Goal: Transaction & Acquisition: Purchase product/service

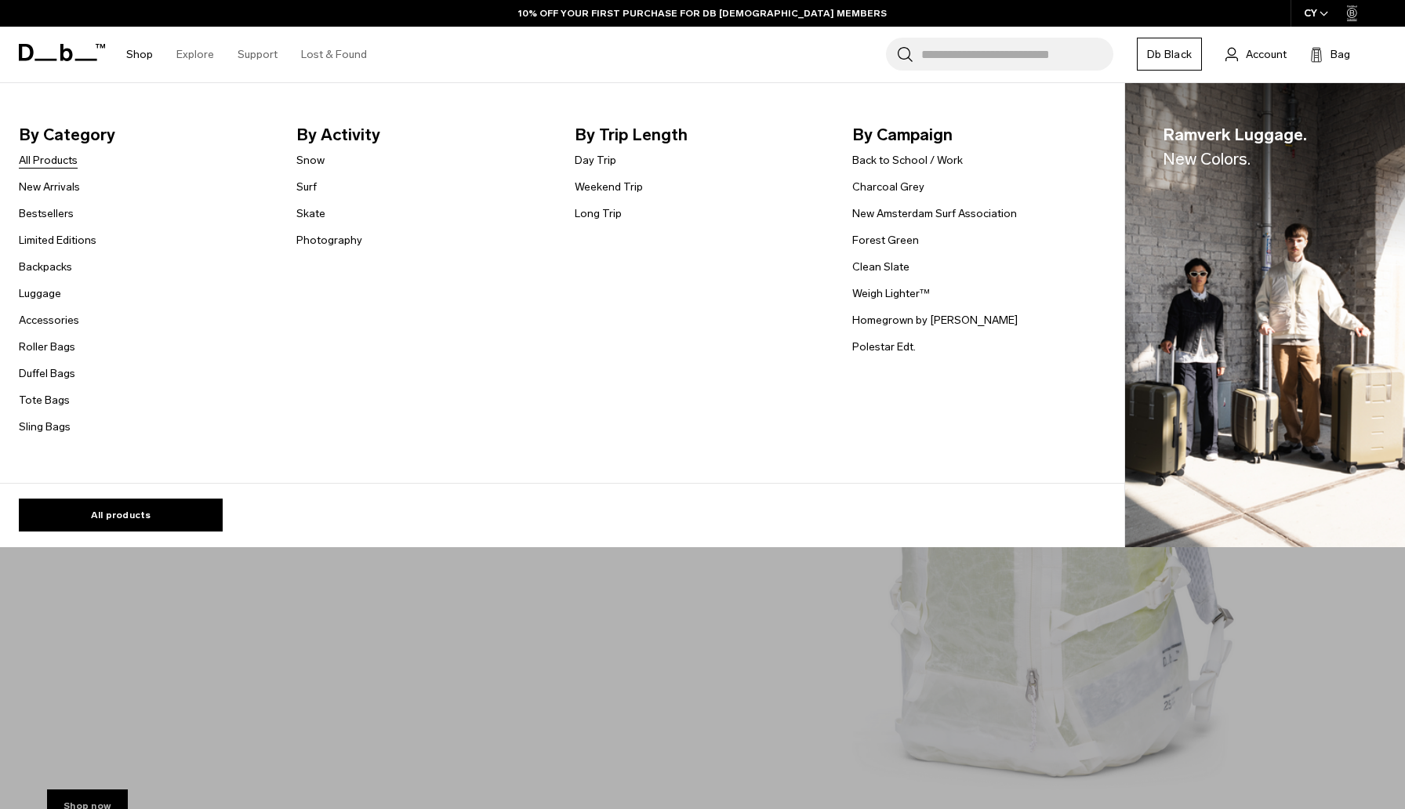
click at [52, 161] on link "All Products" at bounding box center [48, 160] width 59 height 16
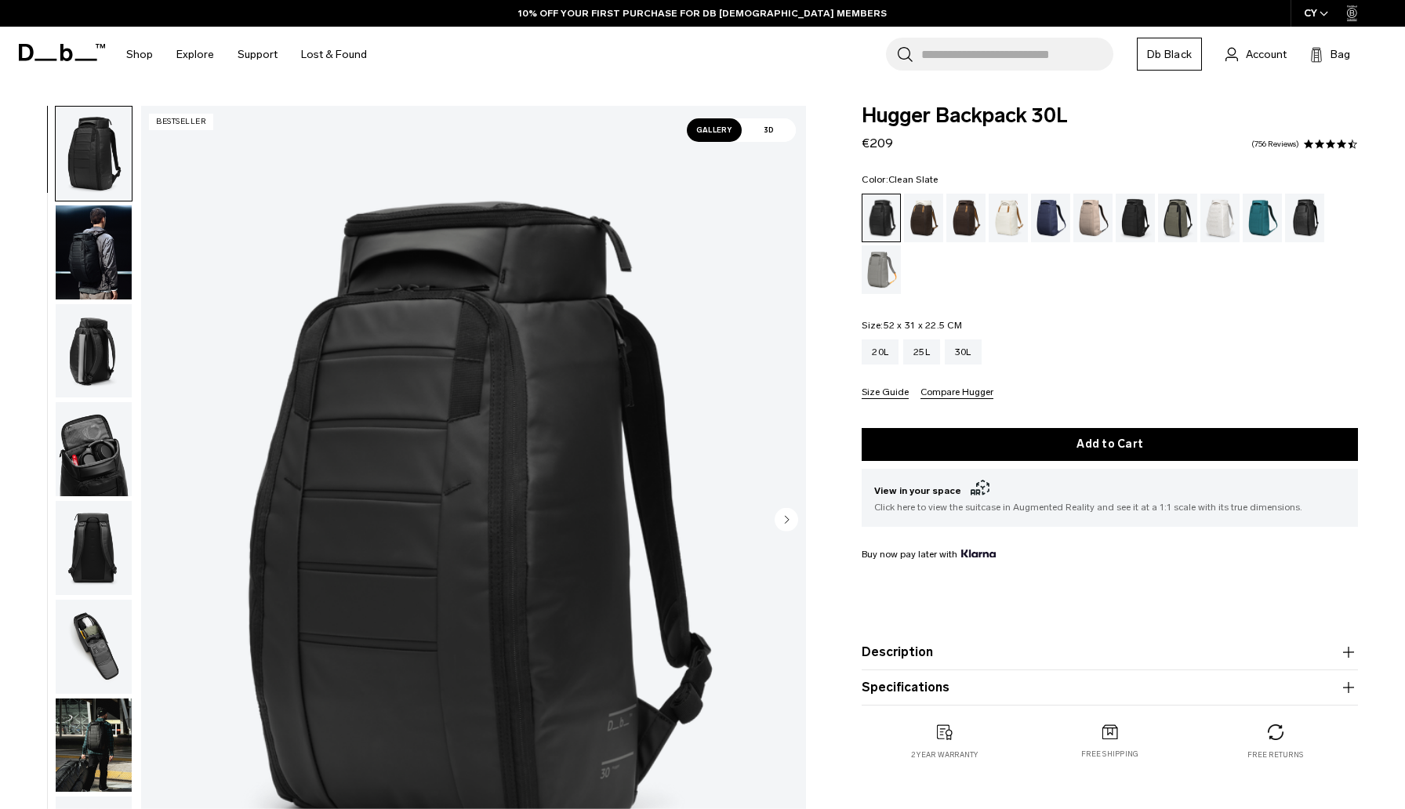
click at [1233, 225] on div "Clean Slate" at bounding box center [1221, 218] width 40 height 49
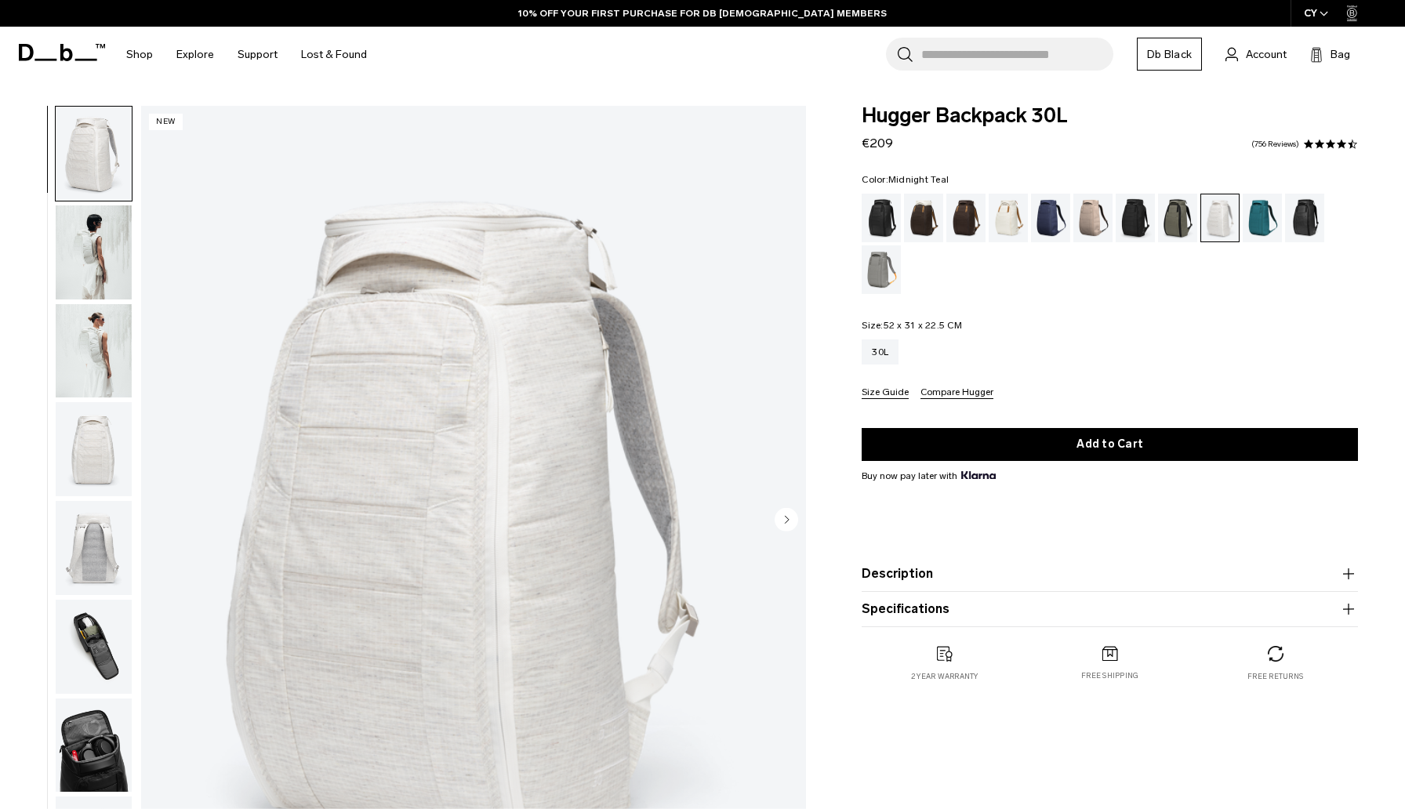
click at [1264, 227] on div "Midnight Teal" at bounding box center [1263, 218] width 40 height 49
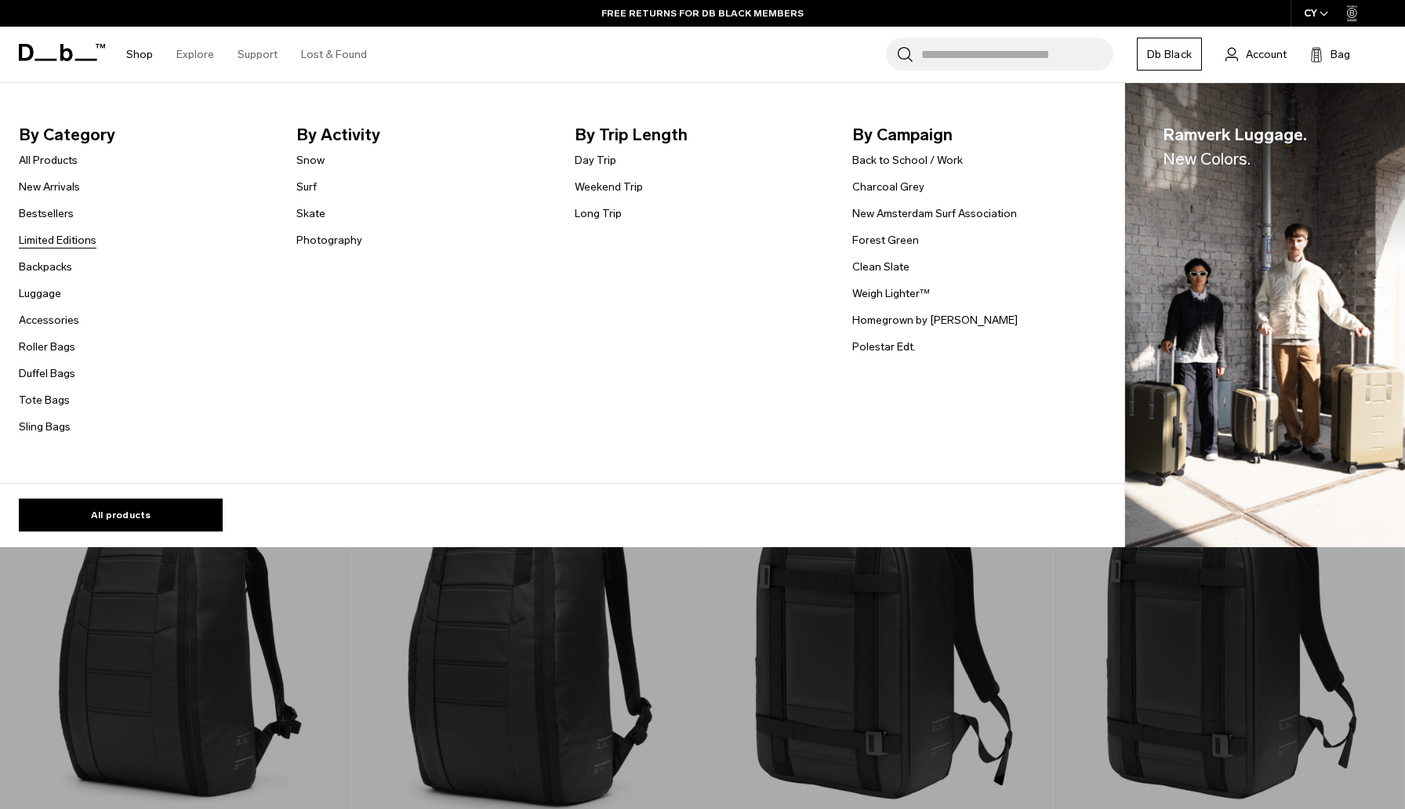
click at [93, 246] on link "Limited Editions" at bounding box center [58, 240] width 78 height 16
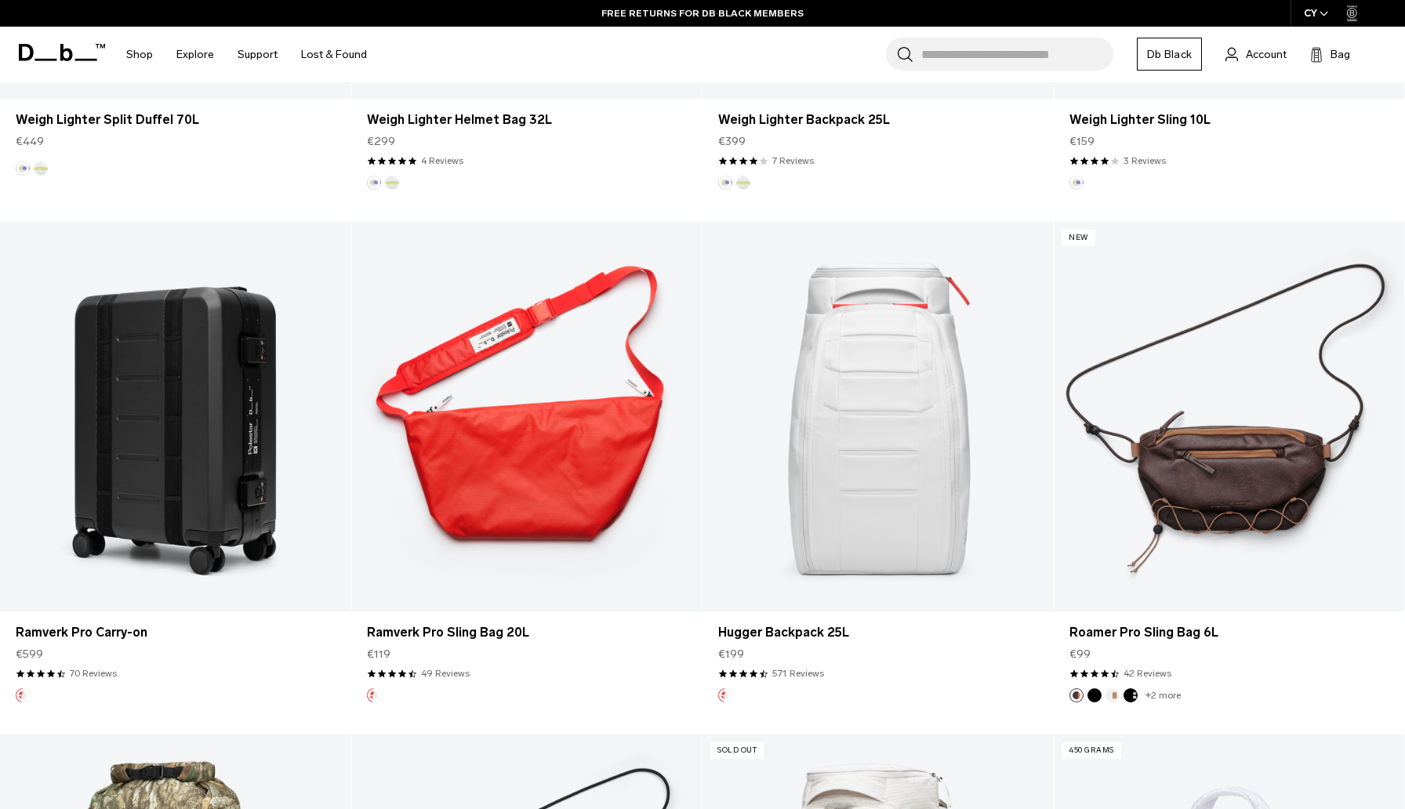
scroll to position [1790, 0]
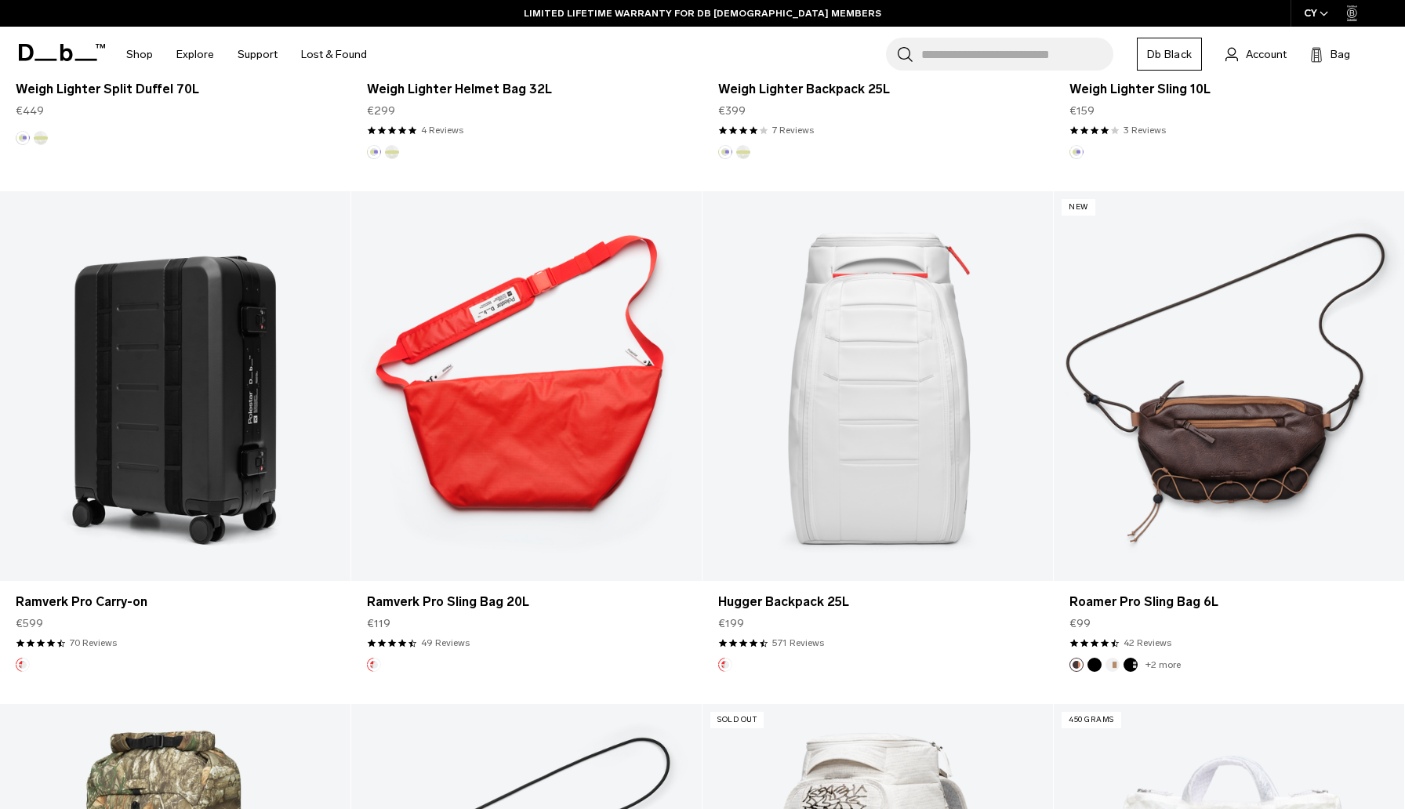
click at [939, 463] on link "Hugger Backpack 25L" at bounding box center [878, 386] width 351 height 390
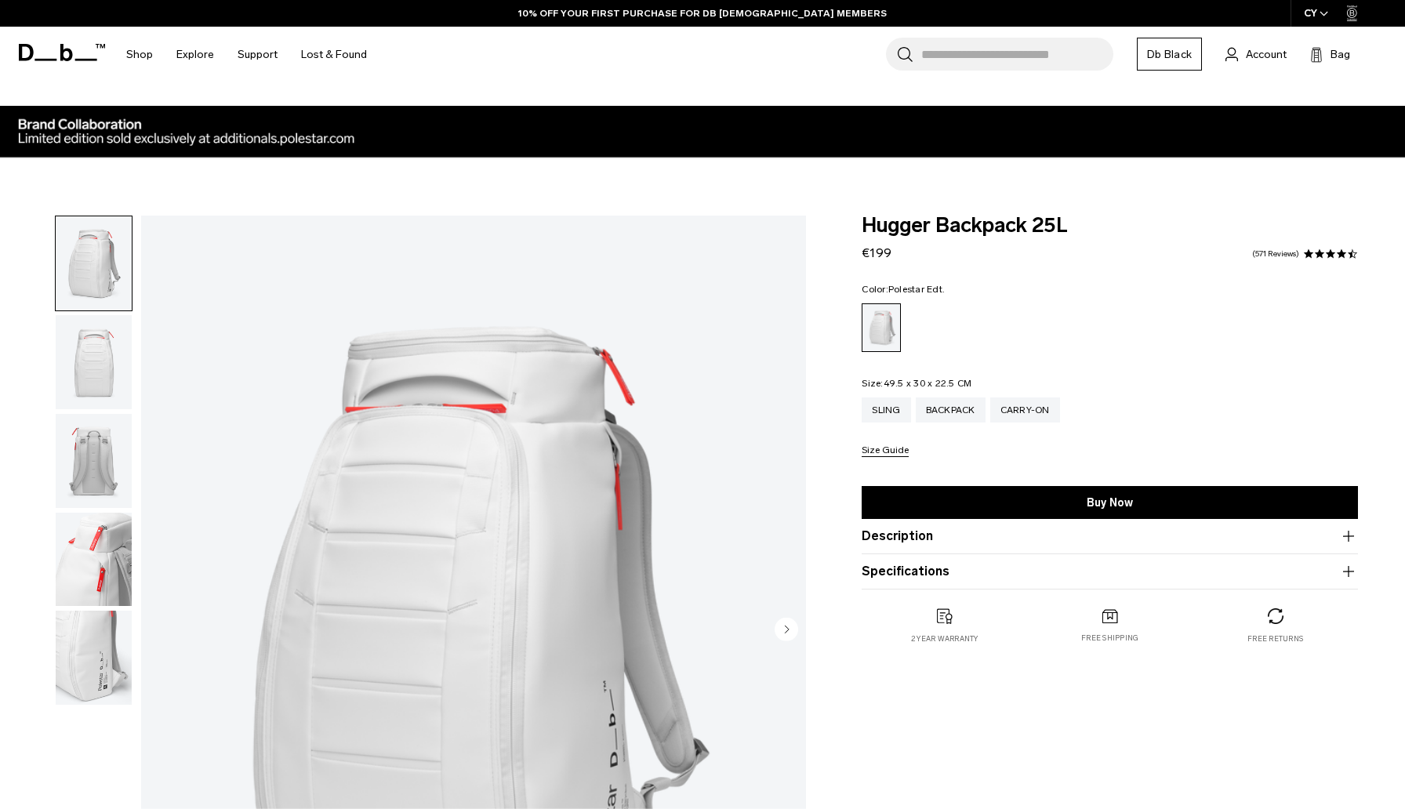
click at [97, 569] on img "button" at bounding box center [94, 560] width 76 height 94
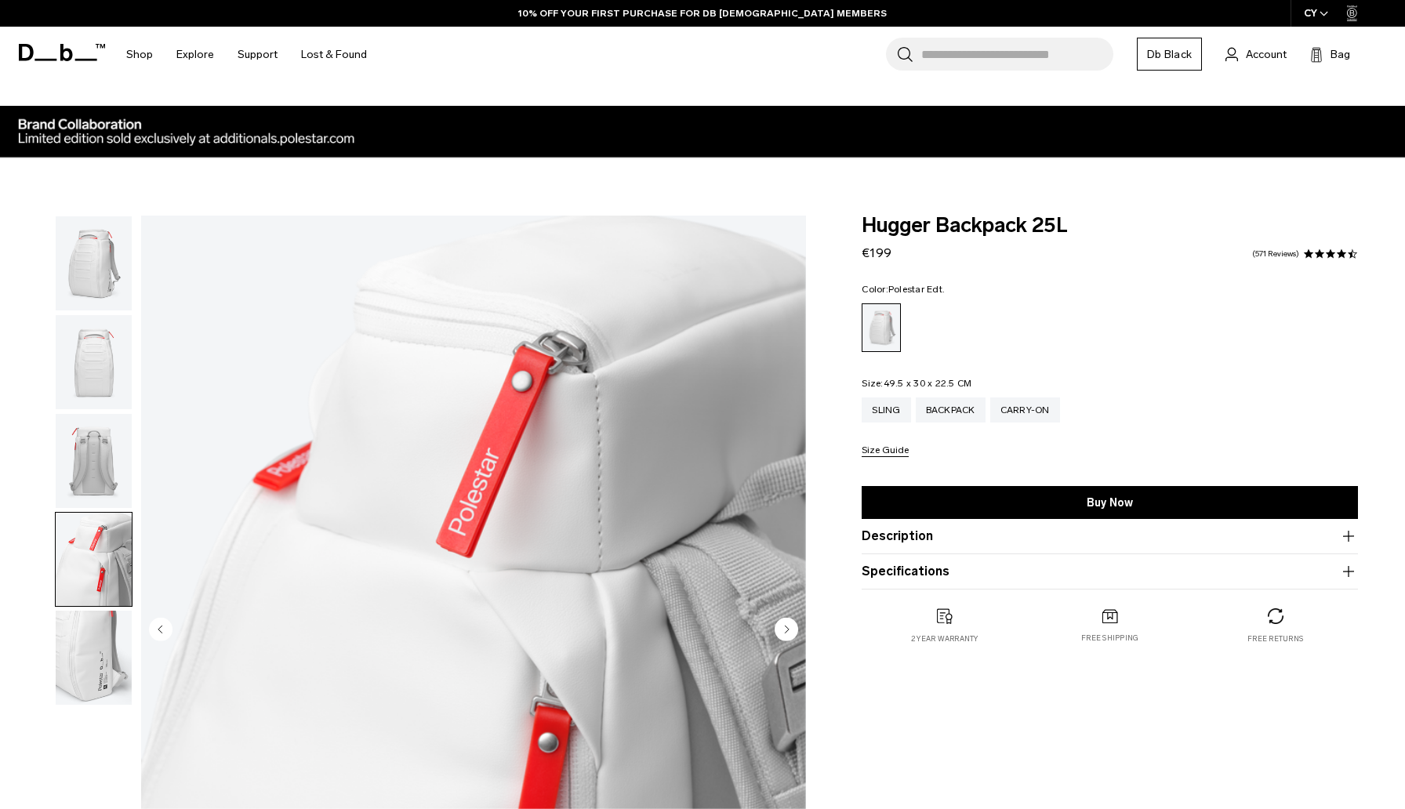
click at [93, 643] on img "button" at bounding box center [94, 658] width 76 height 94
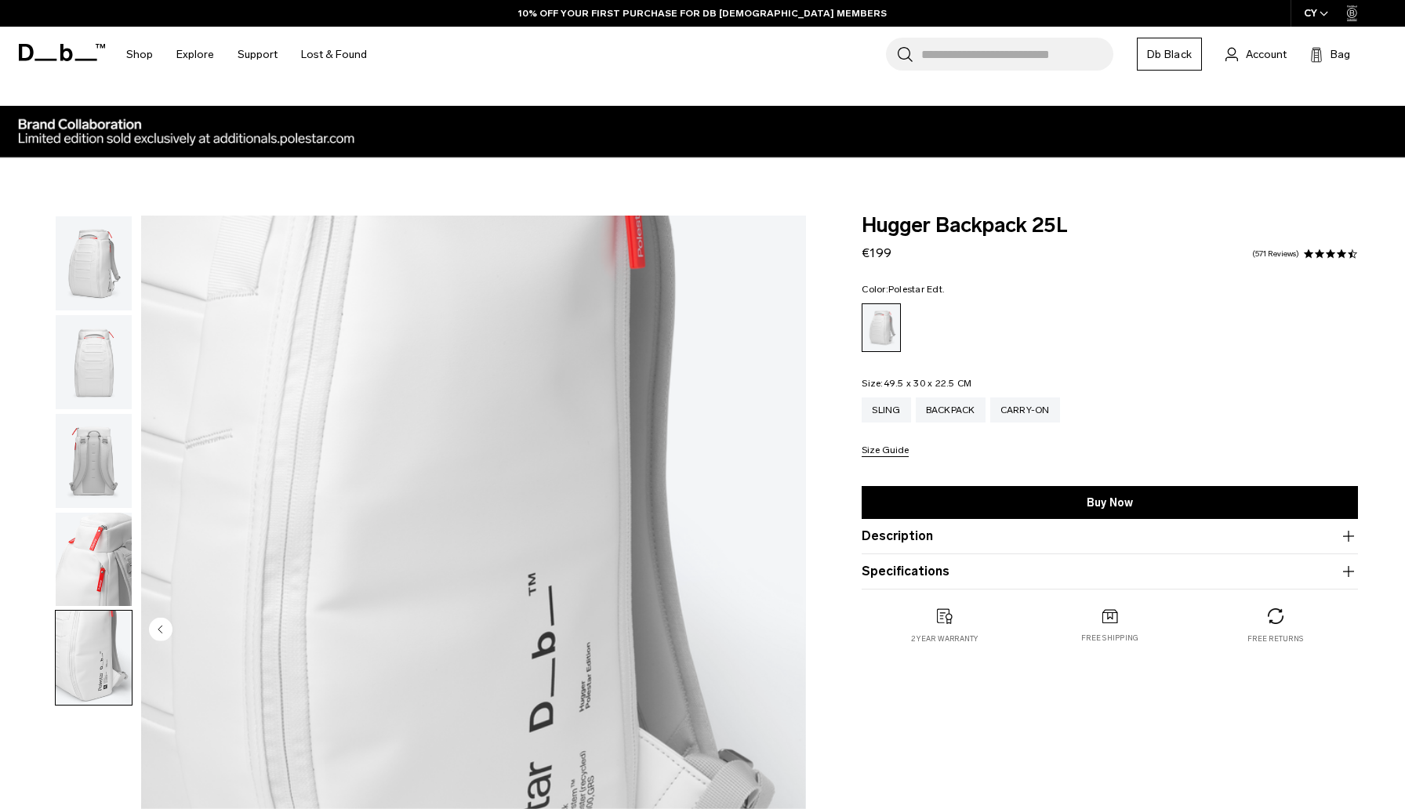
click at [98, 565] on img "button" at bounding box center [94, 560] width 76 height 94
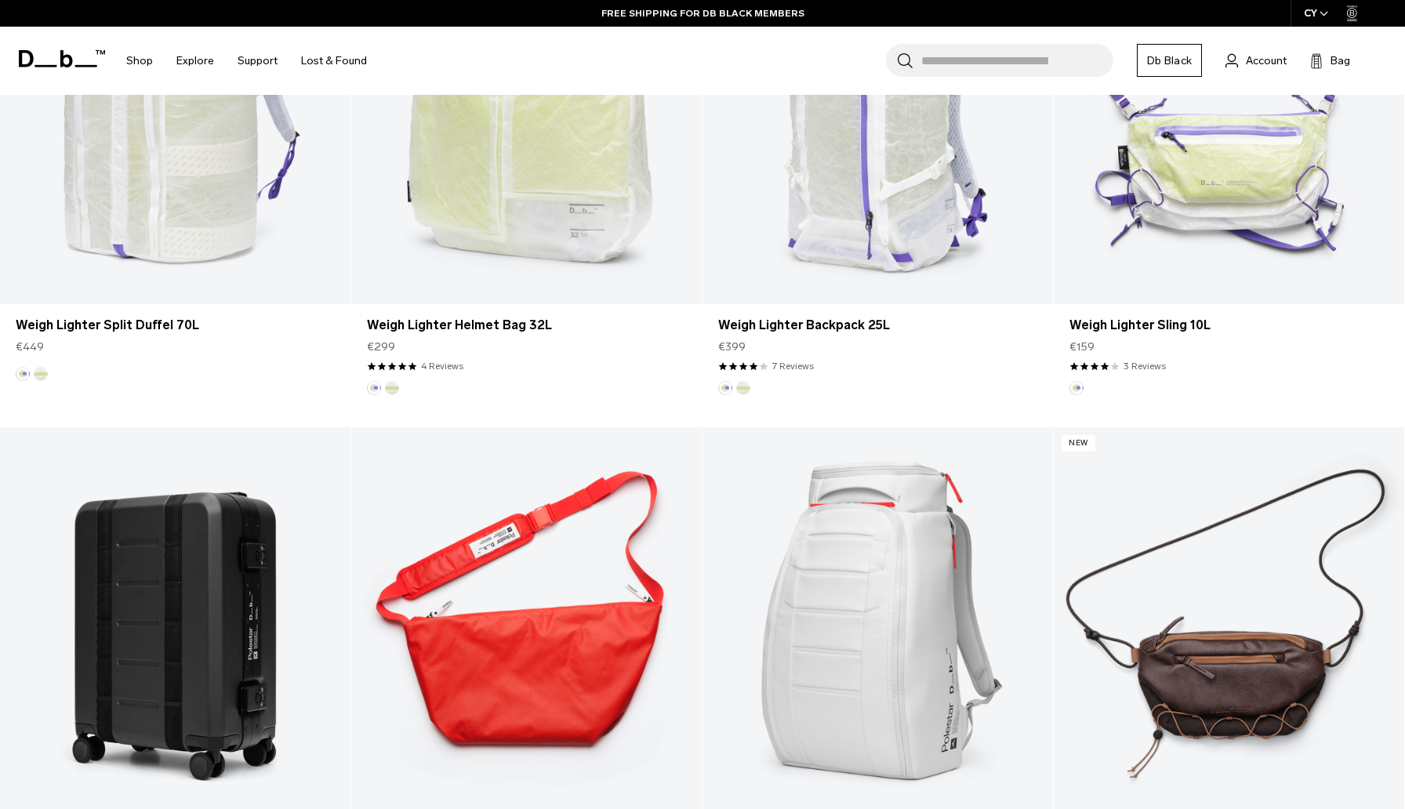
scroll to position [1567, 0]
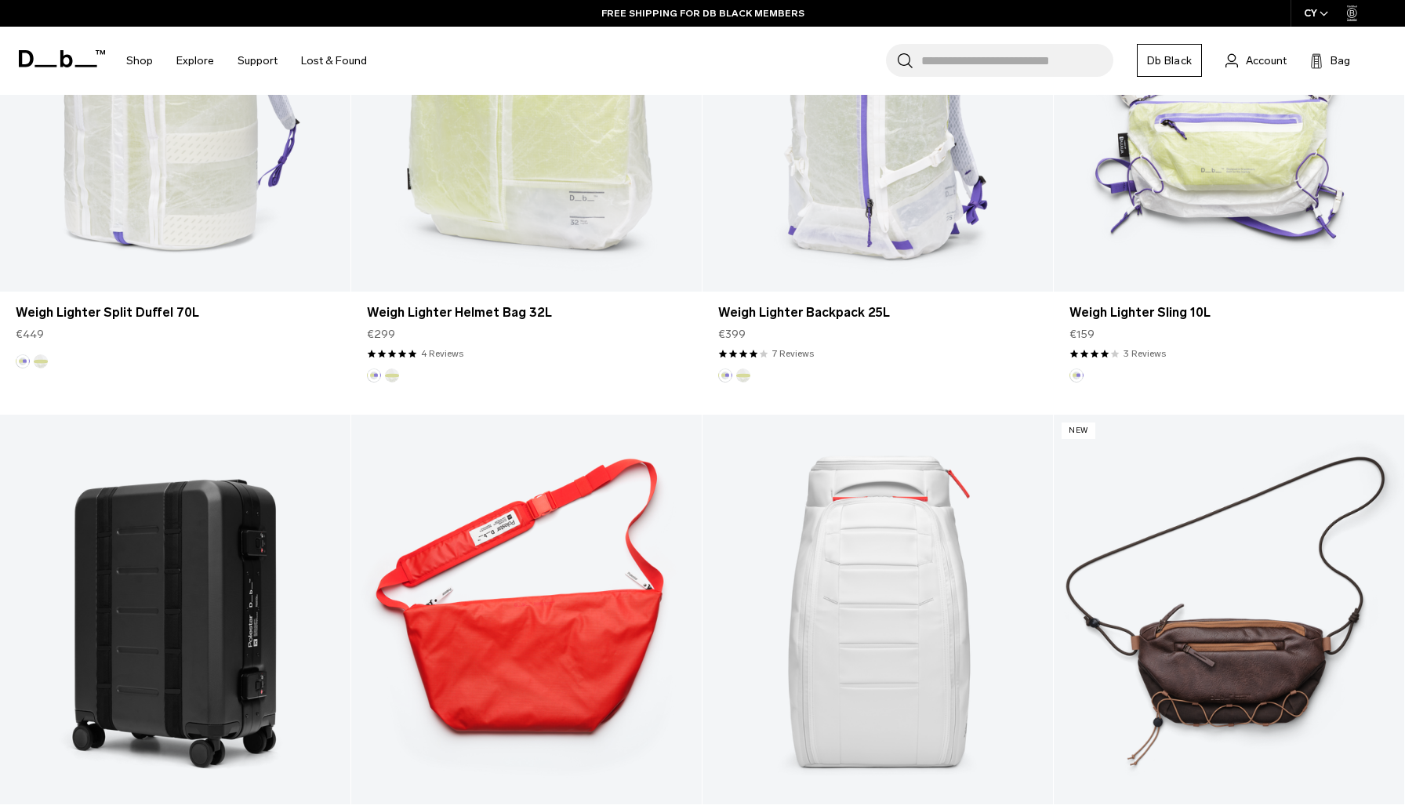
click at [971, 483] on link "Hugger Backpack 25L" at bounding box center [878, 610] width 351 height 390
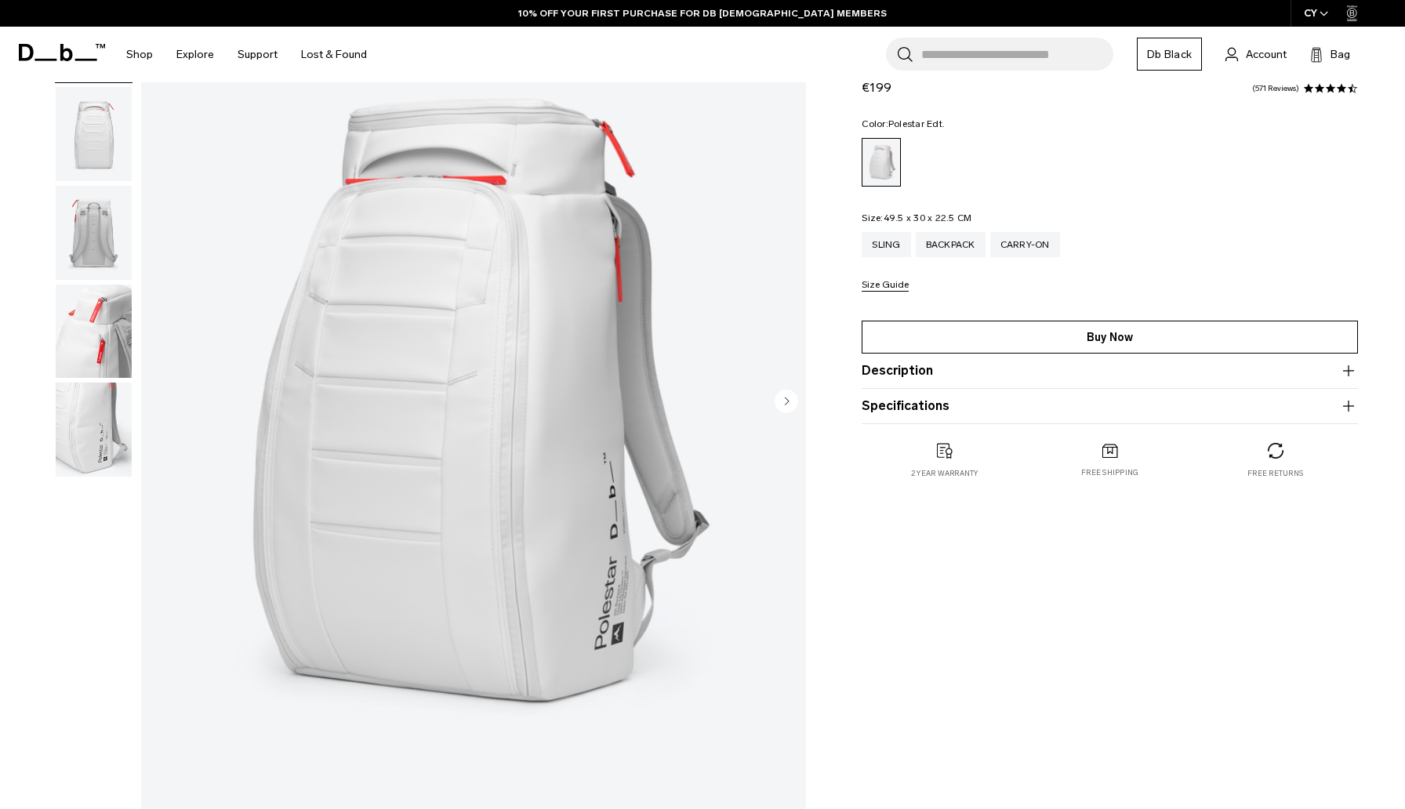
click at [1034, 348] on link "Buy Now" at bounding box center [1110, 337] width 496 height 33
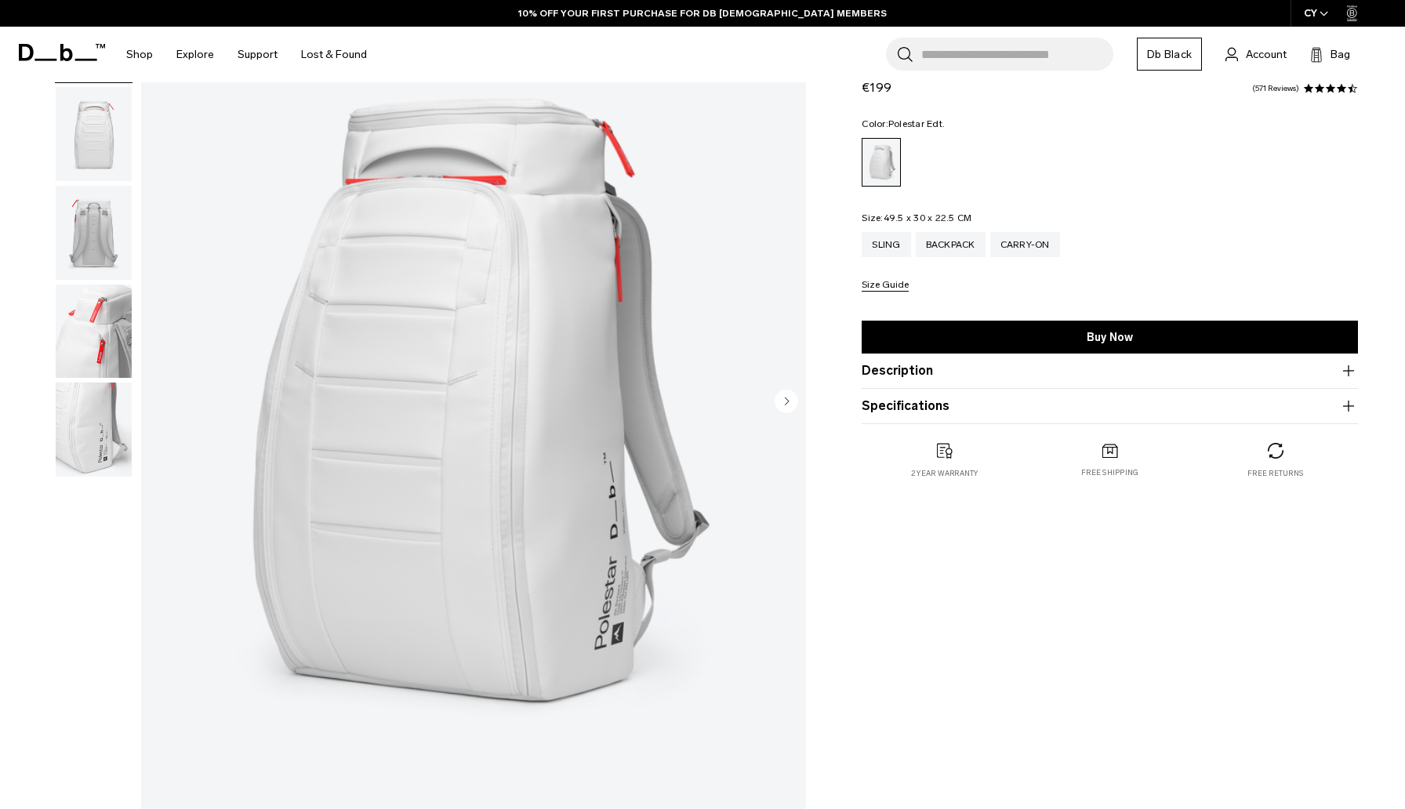
click at [1325, 7] on div "CY" at bounding box center [1317, 13] width 52 height 27
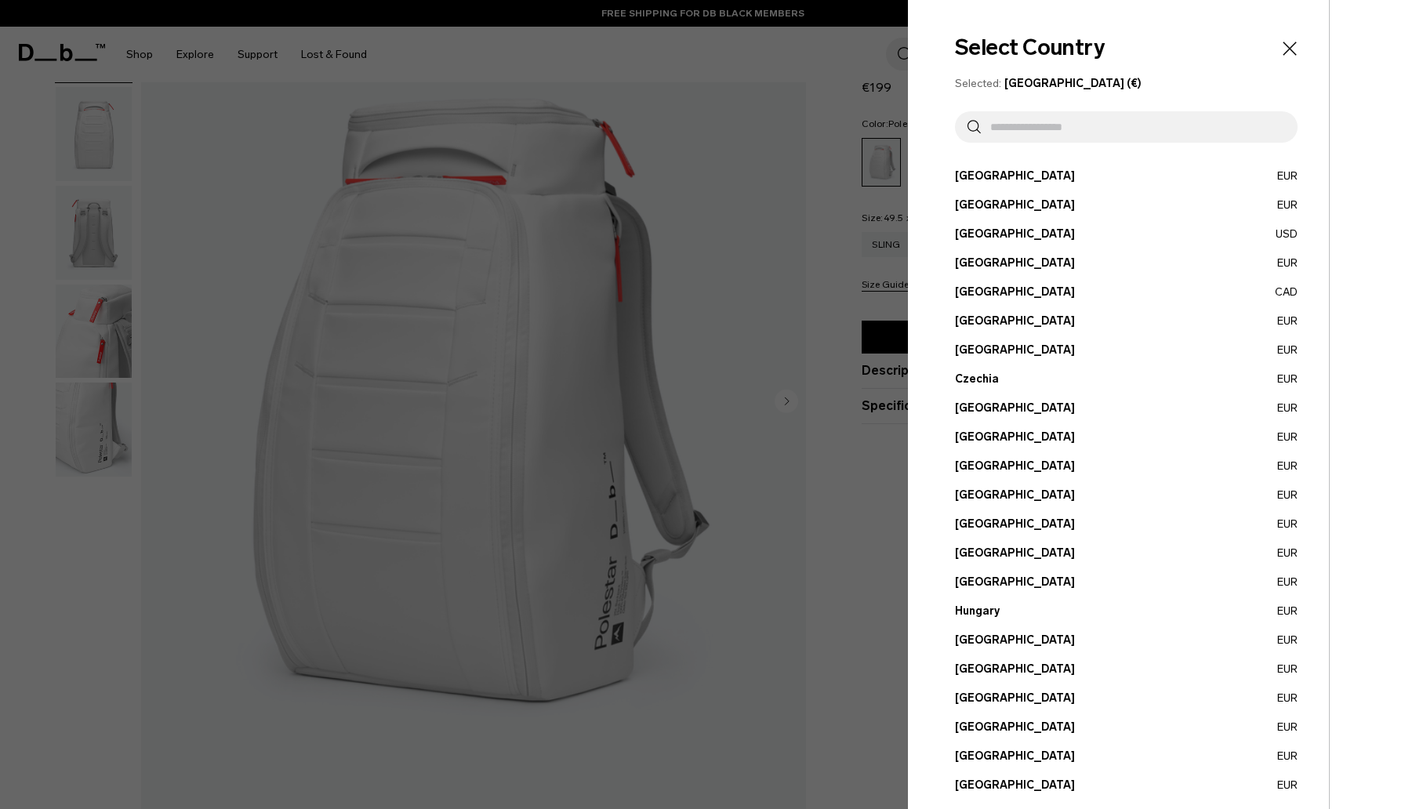
click at [1068, 140] on input "text" at bounding box center [1133, 126] width 304 height 31
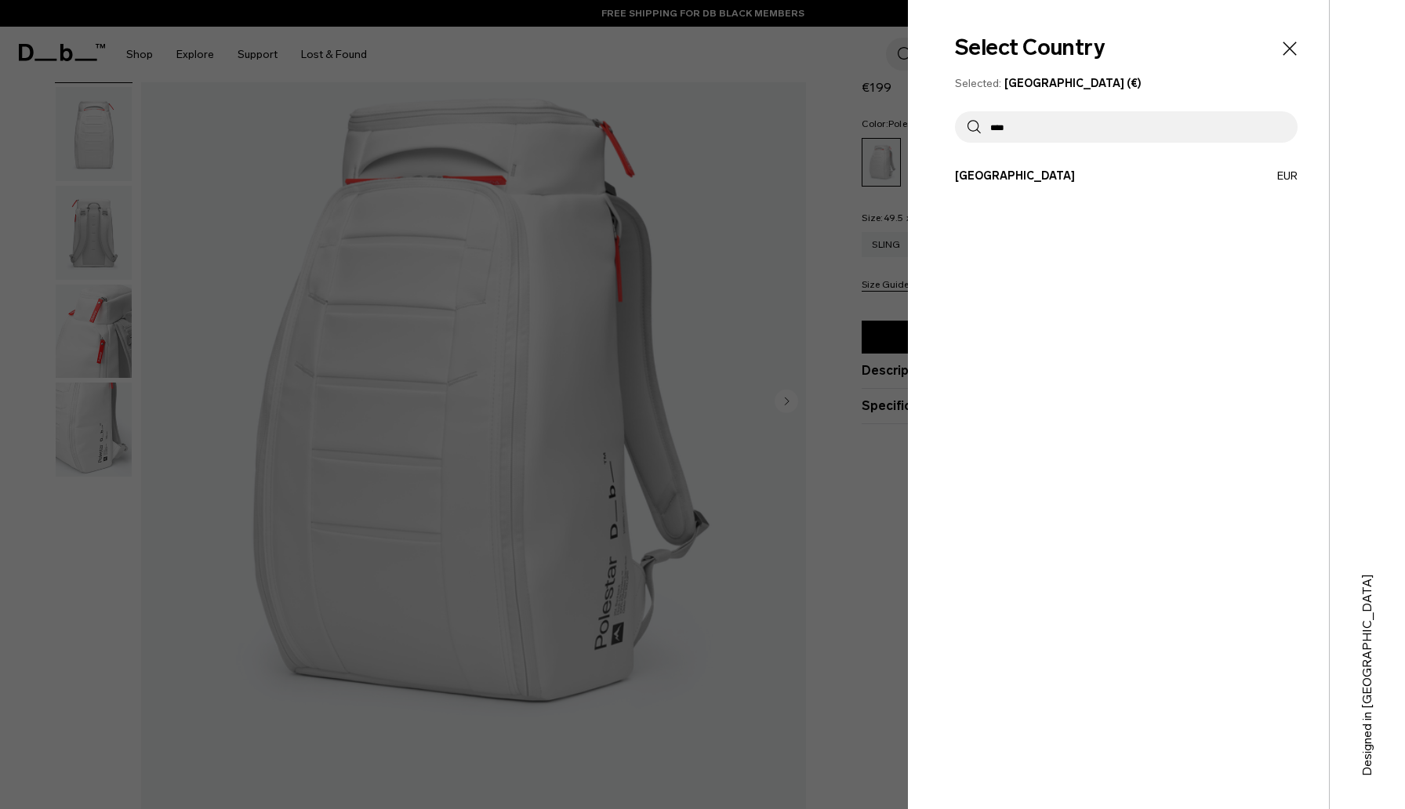
type input "****"
click at [1043, 176] on button "Switzerland EUR" at bounding box center [1126, 176] width 343 height 16
